Goal: Task Accomplishment & Management: Use online tool/utility

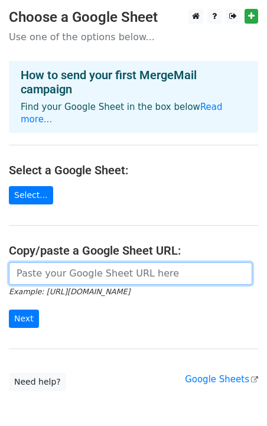
click at [110, 262] on input "url" at bounding box center [130, 273] width 243 height 22
paste input "https://docs.google.com/spreadsheets/d/1DdUNOBAaYWKFv4UM6oYL5kqGd5myT2HUgnHY7JJ…"
type input "https://docs.google.com/spreadsheets/d/1DdUNOBAaYWKFv4UM6oYL5kqGd5myT2HUgnHY7JJ…"
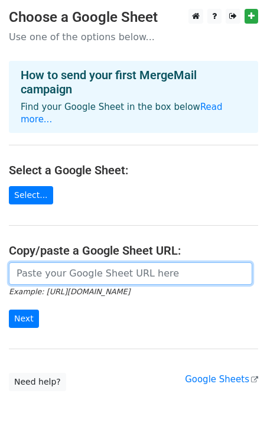
click at [60, 262] on input "url" at bounding box center [130, 273] width 243 height 22
paste input "[URL][DOMAIN_NAME]"
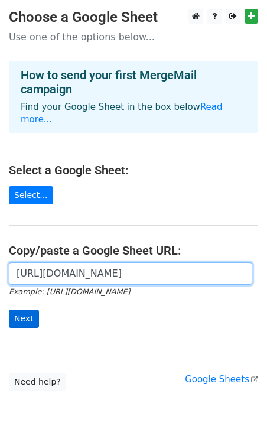
type input "https://docs.google.com/spreadsheets/d/1DdUNOBAaYWKFv4UM6oYL5kqGd5myT2HUgnHY7JJ…"
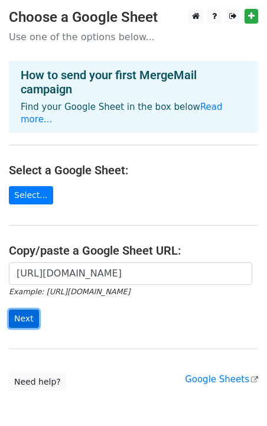
click at [25, 310] on input "Next" at bounding box center [24, 318] width 30 height 18
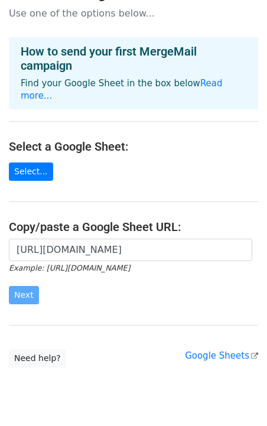
scroll to position [47, 0]
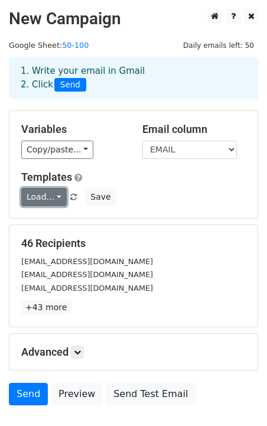
click at [60, 199] on link "Load..." at bounding box center [43, 197] width 45 height 18
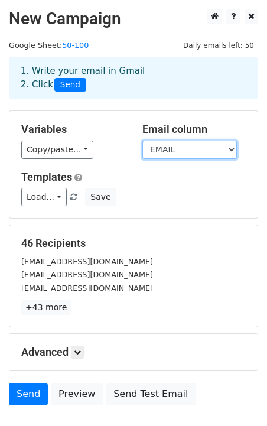
click at [220, 143] on select "CARRIER DOT ACTIVE MC DOT NUMBER DATE COMPANY NAME ADDRESS PHONE POWER UNITS DR…" at bounding box center [189, 150] width 94 height 18
click at [225, 146] on select "CARRIER DOT ACTIVE MC DOT NUMBER DATE COMPANY NAME ADDRESS PHONE POWER UNITS DR…" at bounding box center [189, 150] width 94 height 18
click at [142, 141] on select "CARRIER DOT ACTIVE MC DOT NUMBER DATE COMPANY NAME ADDRESS PHONE POWER UNITS DR…" at bounding box center [189, 150] width 94 height 18
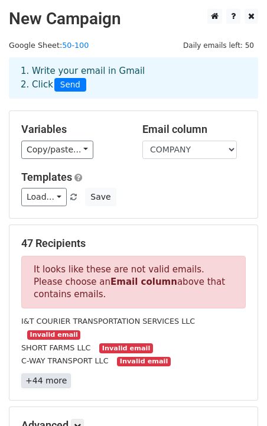
click at [57, 373] on link "+44 more" at bounding box center [46, 380] width 50 height 15
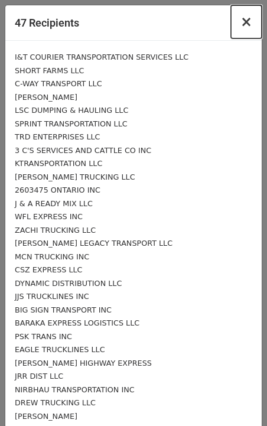
click at [243, 22] on span "×" at bounding box center [246, 22] width 12 height 17
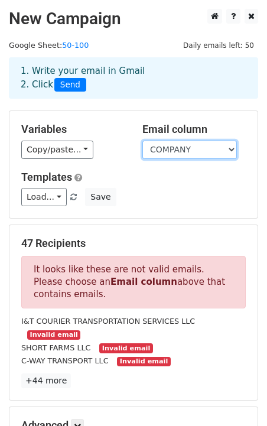
click at [215, 141] on select "CARRIER DOT ACTIVE MC DOT NUMBER DATE COMPANY NAME ADDRESS PHONE POWER UNITS DR…" at bounding box center [189, 150] width 94 height 18
click at [142, 141] on select "CARRIER DOT ACTIVE MC DOT NUMBER DATE COMPANY NAME ADDRESS PHONE POWER UNITS DR…" at bounding box center [189, 150] width 94 height 18
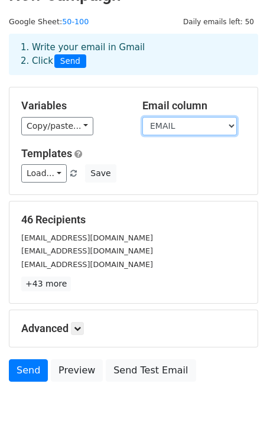
scroll to position [27, 0]
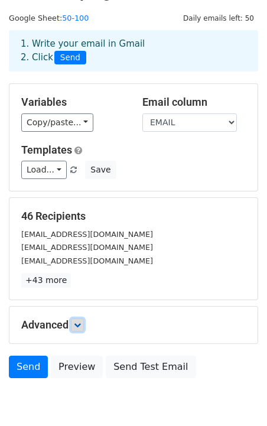
click at [78, 322] on icon at bounding box center [77, 324] width 7 height 7
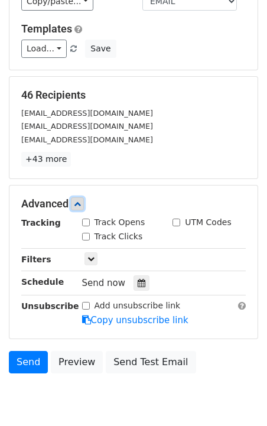
scroll to position [151, 0]
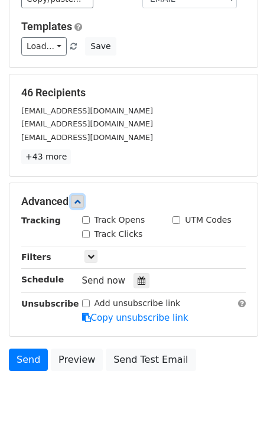
click at [81, 202] on icon at bounding box center [77, 201] width 7 height 7
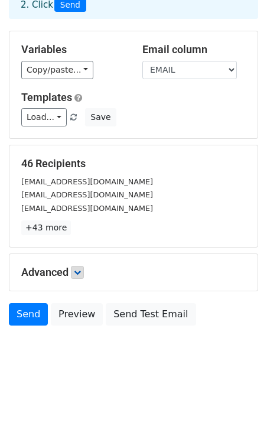
scroll to position [0, 0]
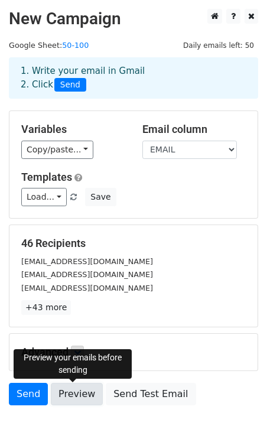
click at [74, 393] on link "Preview" at bounding box center [77, 394] width 52 height 22
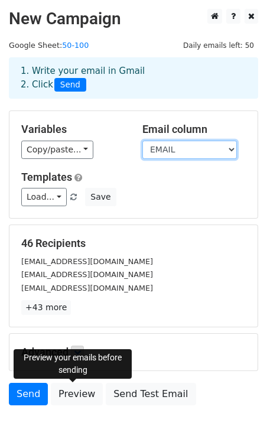
click at [207, 143] on select "CARRIER DOT ACTIVE MC DOT NUMBER DATE COMPANY NAME ADDRESS PHONE POWER UNITS DR…" at bounding box center [189, 150] width 94 height 18
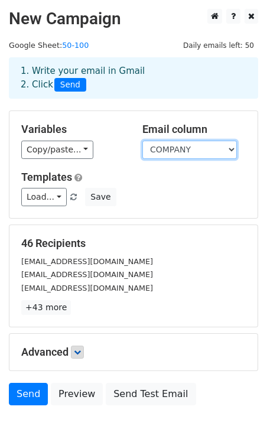
click at [142, 141] on select "CARRIER DOT ACTIVE MC DOT NUMBER DATE COMPANY NAME ADDRESS PHONE POWER UNITS DR…" at bounding box center [189, 150] width 94 height 18
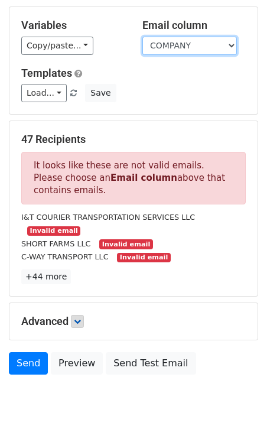
scroll to position [106, 0]
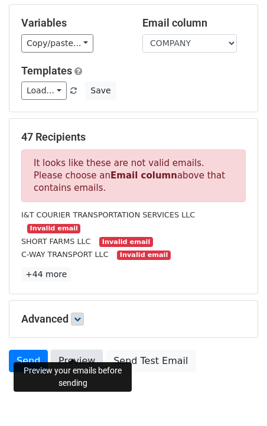
click at [74, 349] on link "Preview" at bounding box center [77, 360] width 52 height 22
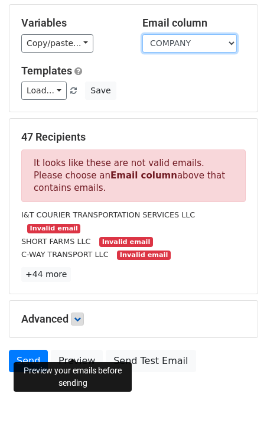
click at [218, 41] on select "CARRIER DOT ACTIVE MC DOT NUMBER DATE COMPANY NAME ADDRESS PHONE POWER UNITS DR…" at bounding box center [189, 43] width 94 height 18
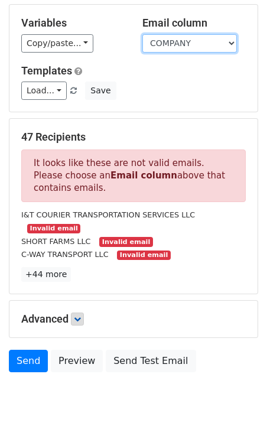
select select "EMAIL"
click at [142, 34] on select "CARRIER DOT ACTIVE MC DOT NUMBER DATE COMPANY NAME ADDRESS PHONE POWER UNITS DR…" at bounding box center [189, 43] width 94 height 18
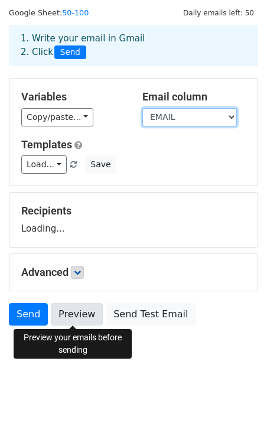
scroll to position [80, 0]
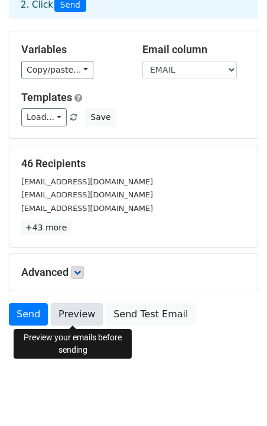
click at [77, 312] on link "Preview" at bounding box center [77, 314] width 52 height 22
click at [74, 312] on link "Preview" at bounding box center [77, 314] width 52 height 22
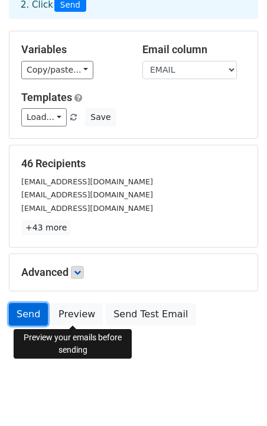
click at [32, 313] on link "Send" at bounding box center [28, 314] width 39 height 22
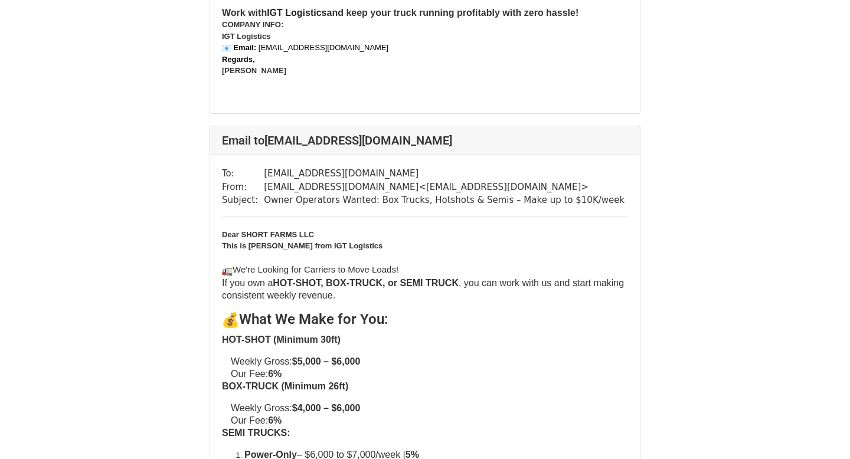
scroll to position [899, 0]
